Goal: Book appointment/travel/reservation

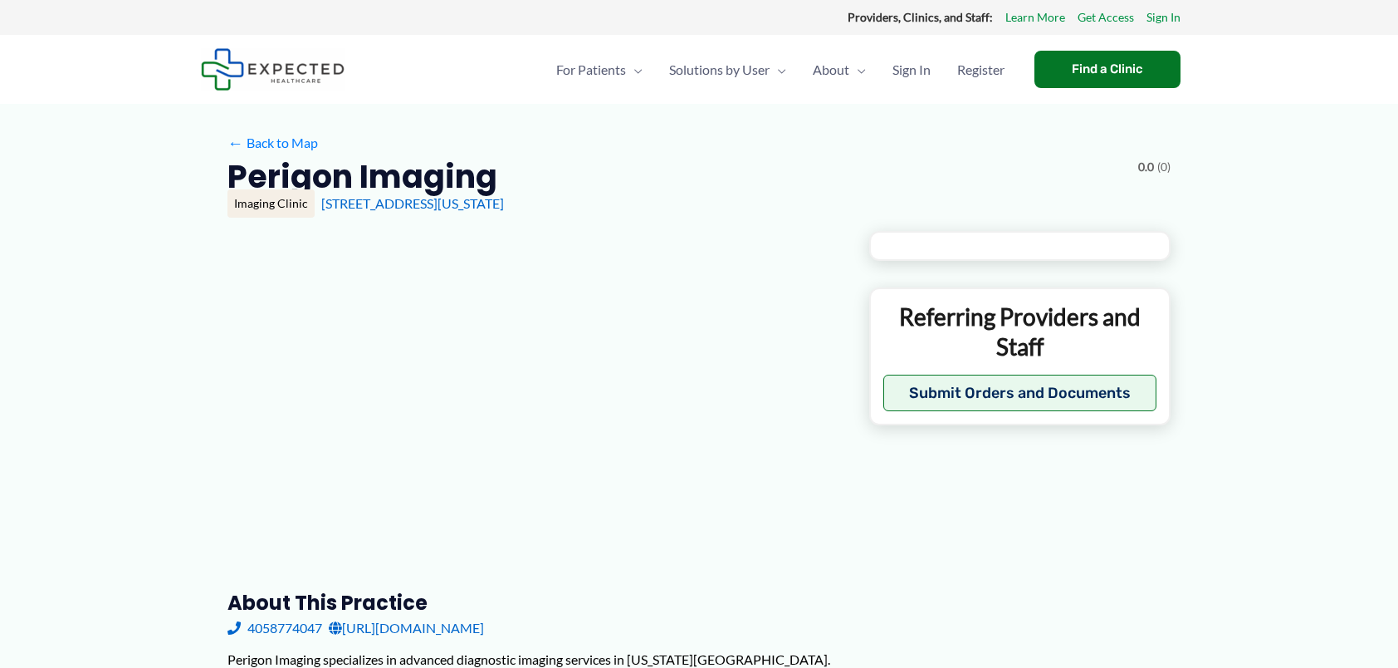
type input "**********"
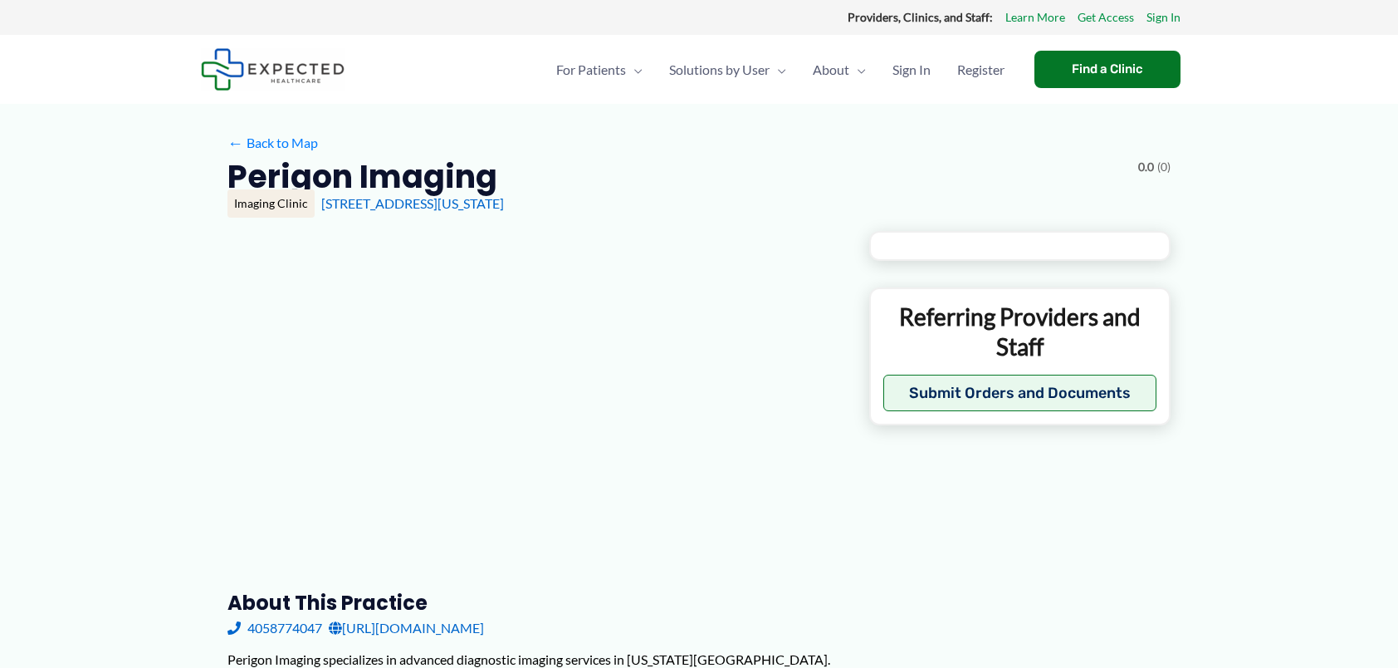
type input "**********"
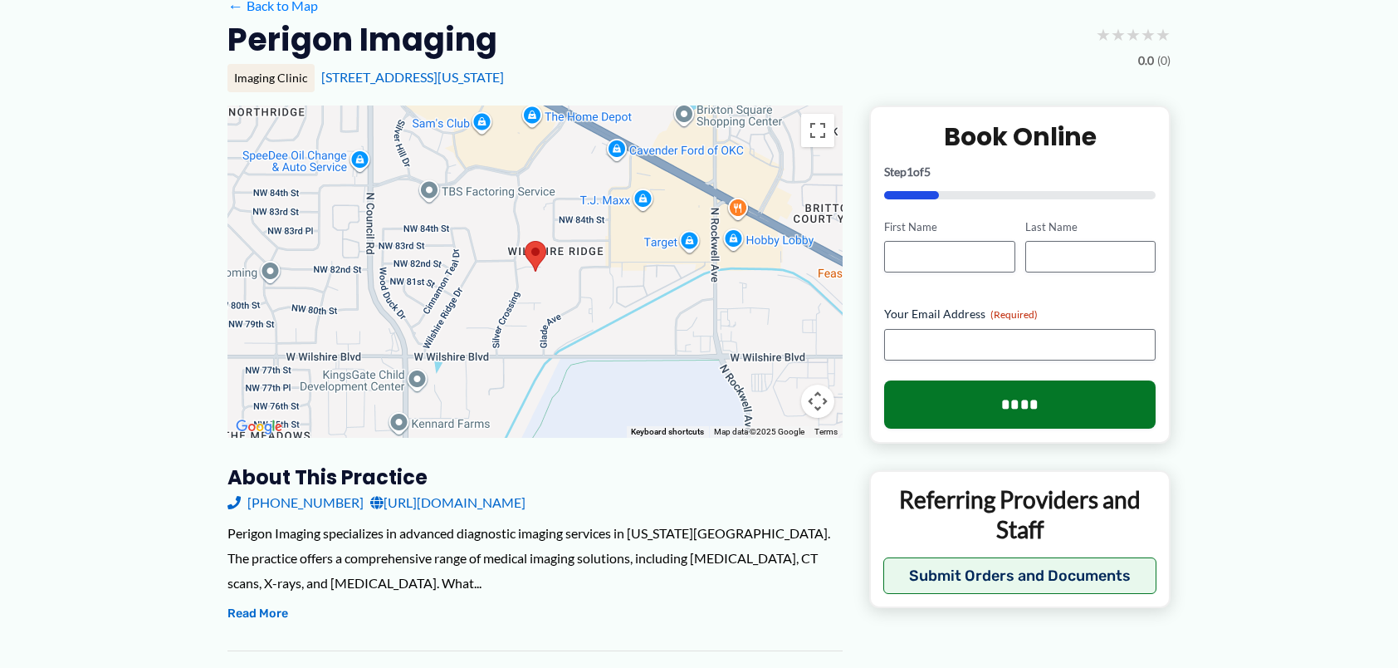
scroll to position [249, 0]
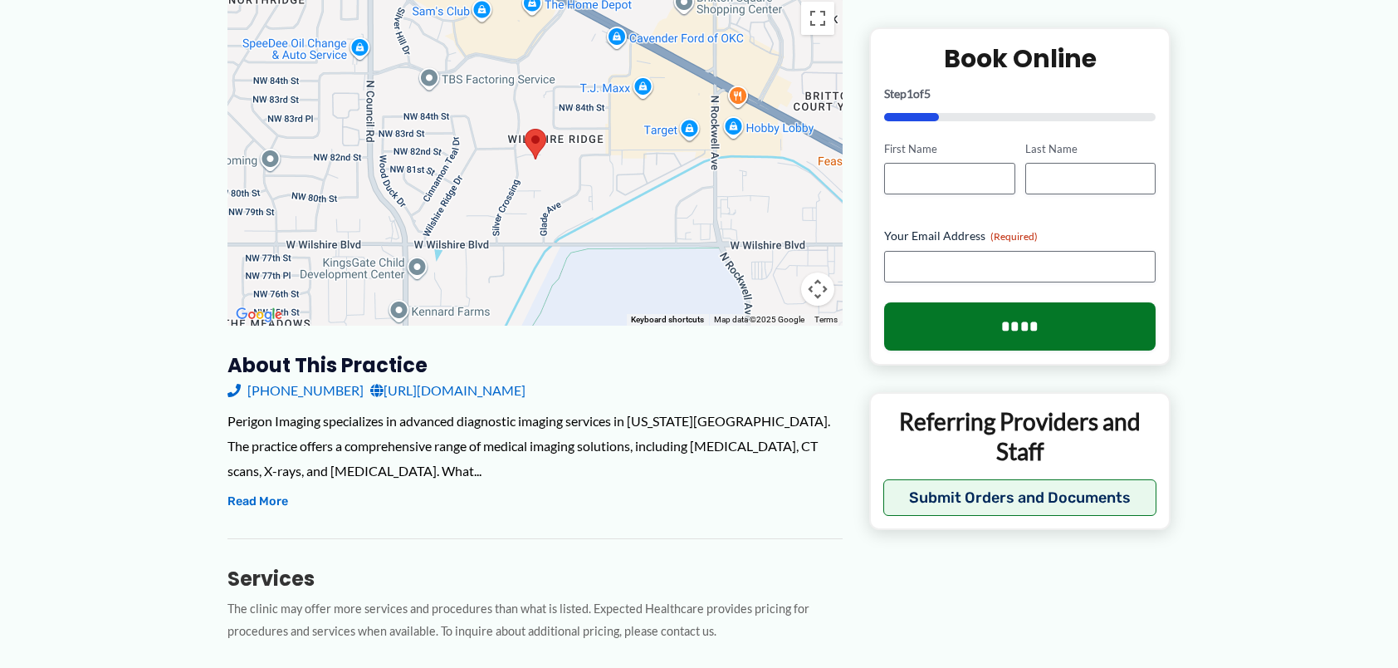
click at [478, 388] on link "[URL][DOMAIN_NAME]" at bounding box center [447, 390] width 155 height 25
